Goal: Information Seeking & Learning: Learn about a topic

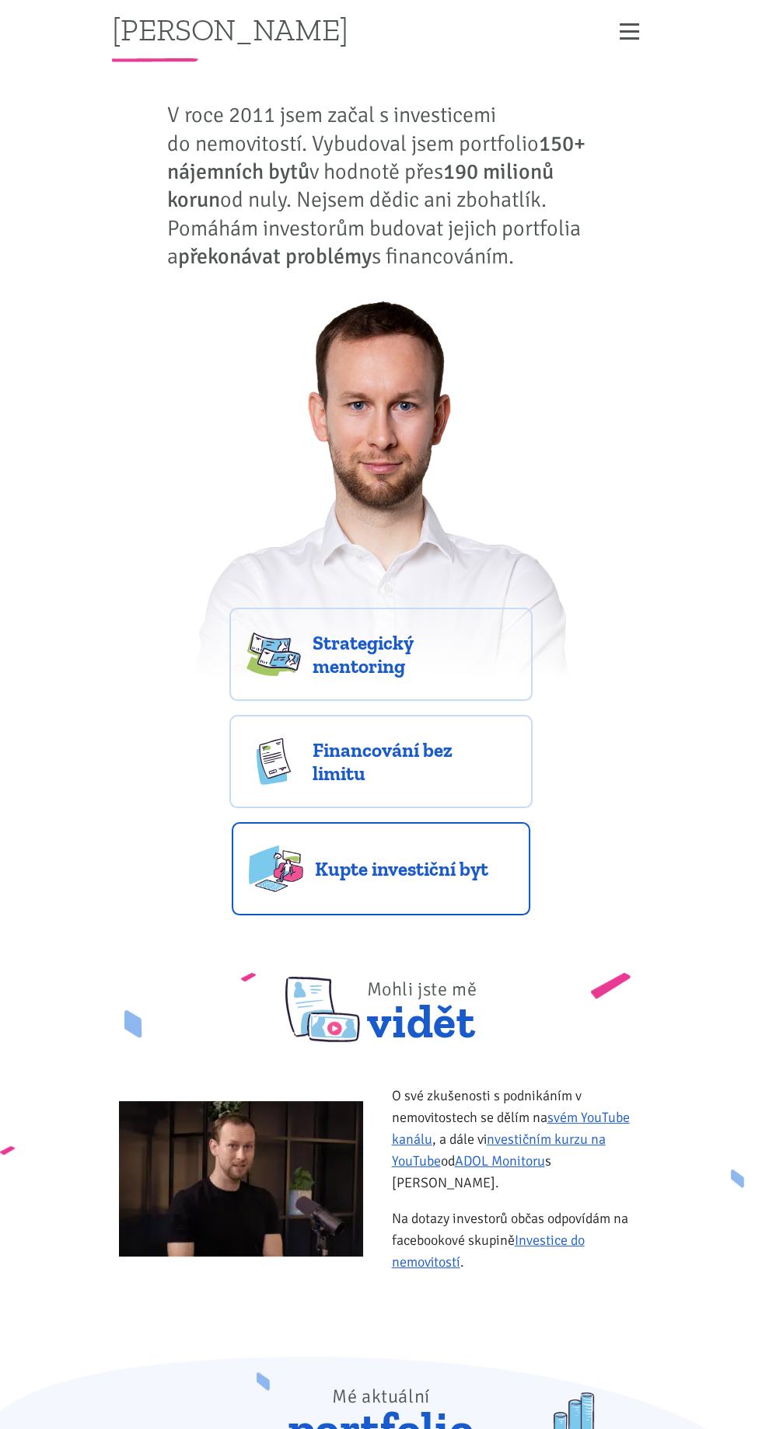
click at [457, 885] on link "Kupte investiční byt" at bounding box center [381, 868] width 298 height 93
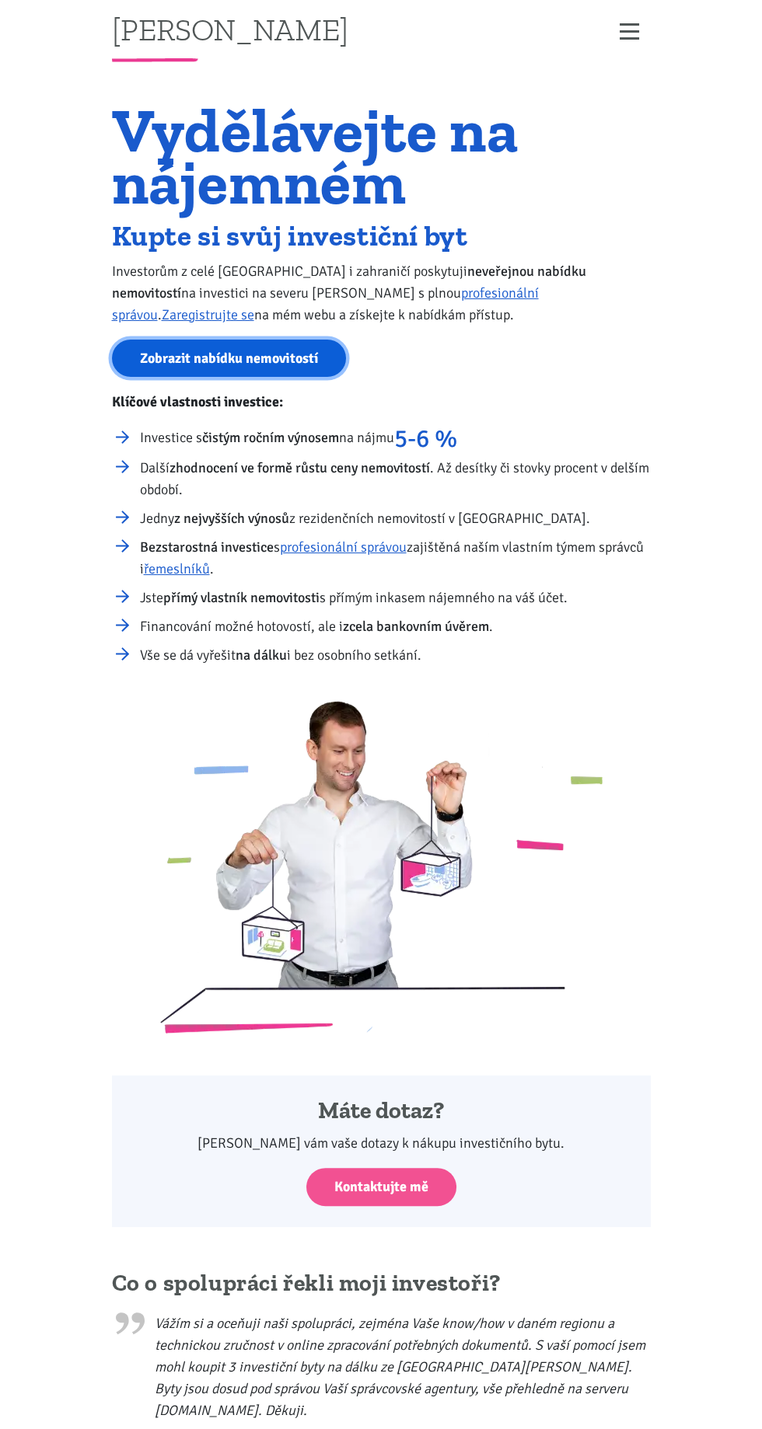
click at [219, 354] on link "Zobrazit nabídku nemovitostí" at bounding box center [229, 359] width 234 height 38
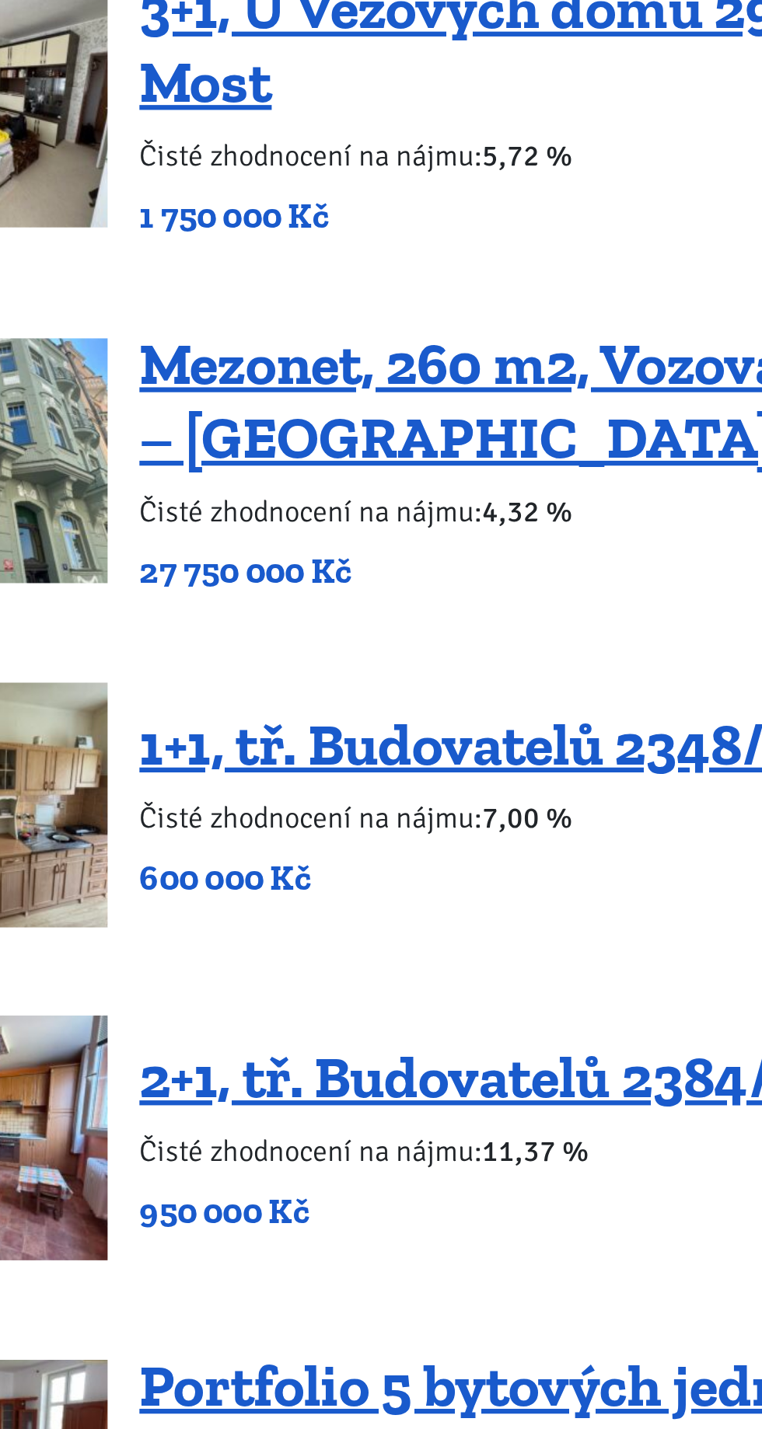
scroll to position [2825, 0]
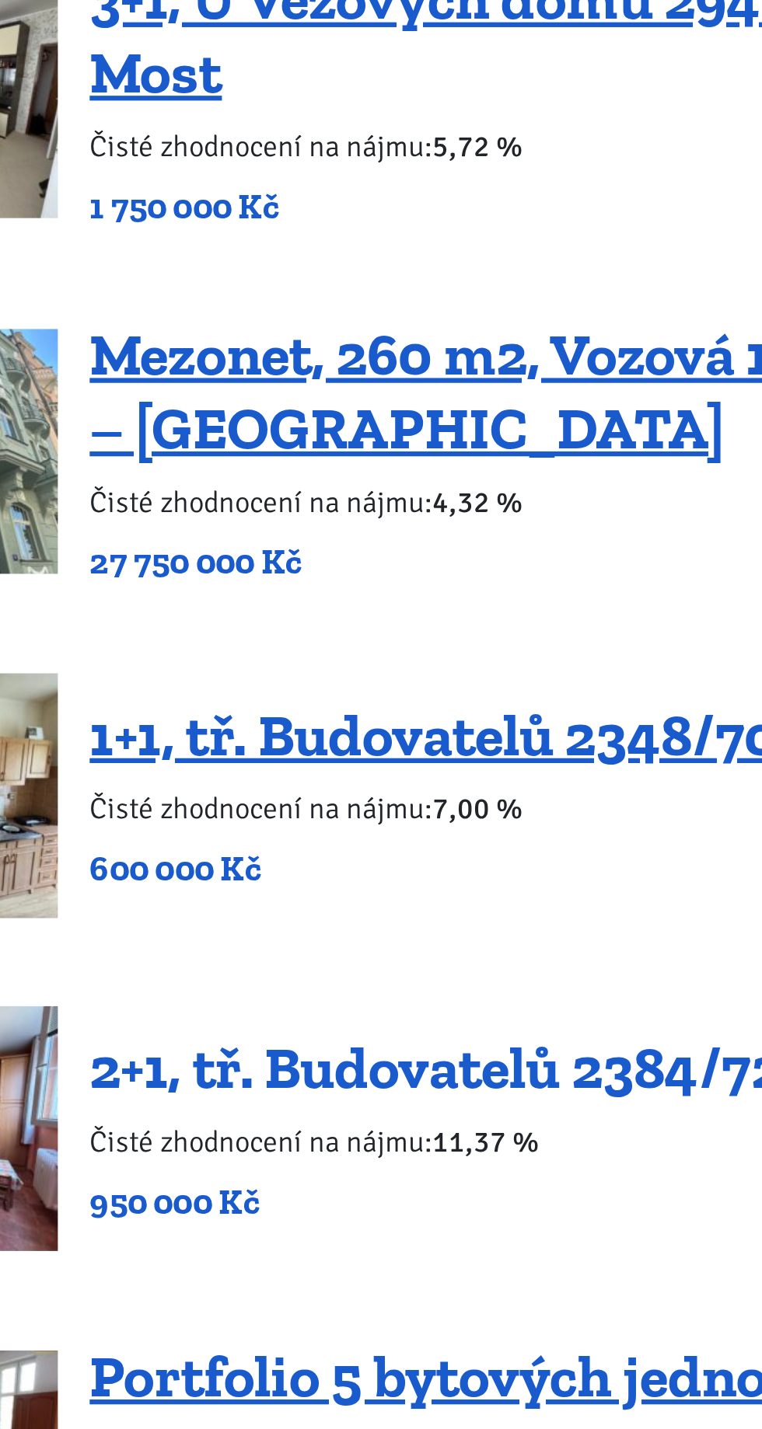
click at [458, 587] on link "2+1, tř. Budovatelů 2384/72, Most" at bounding box center [446, 603] width 404 height 33
